Goal: Check status

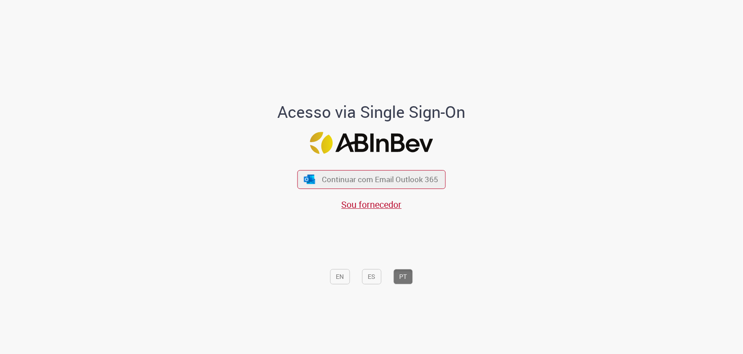
click at [379, 170] on div "Continuar com Email Outlook 365 Sou fornecedor" at bounding box center [372, 186] width 148 height 50
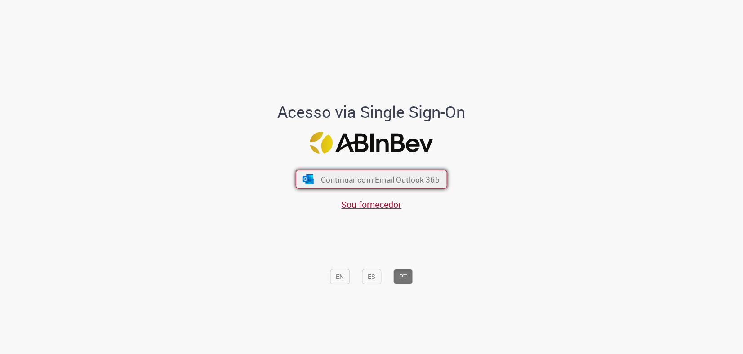
click at [369, 181] on span "Continuar com Email Outlook 365" at bounding box center [380, 179] width 119 height 10
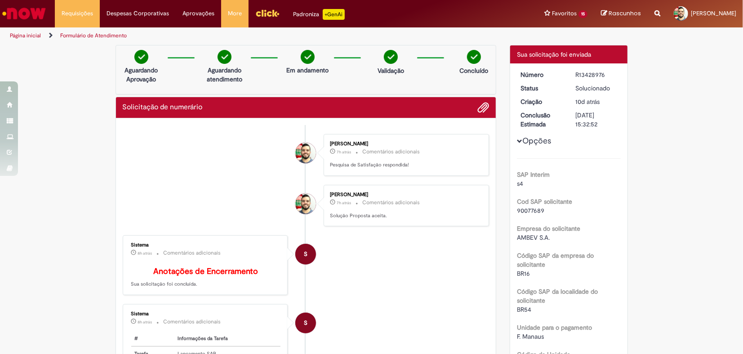
click at [357, 217] on p "Solução Proposta aceita." at bounding box center [405, 215] width 150 height 7
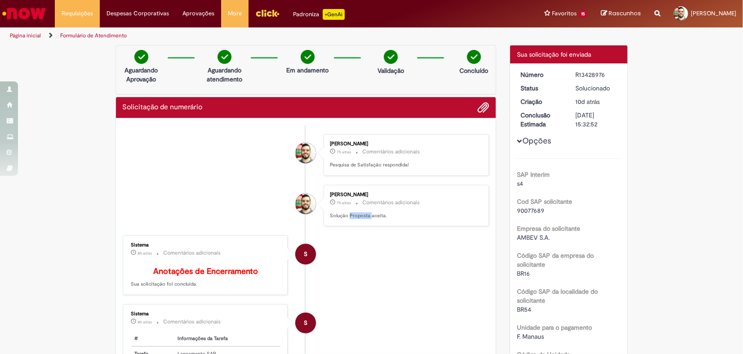
click at [357, 217] on p "Solução Proposta aceita." at bounding box center [405, 215] width 150 height 7
